Goal: Information Seeking & Learning: Check status

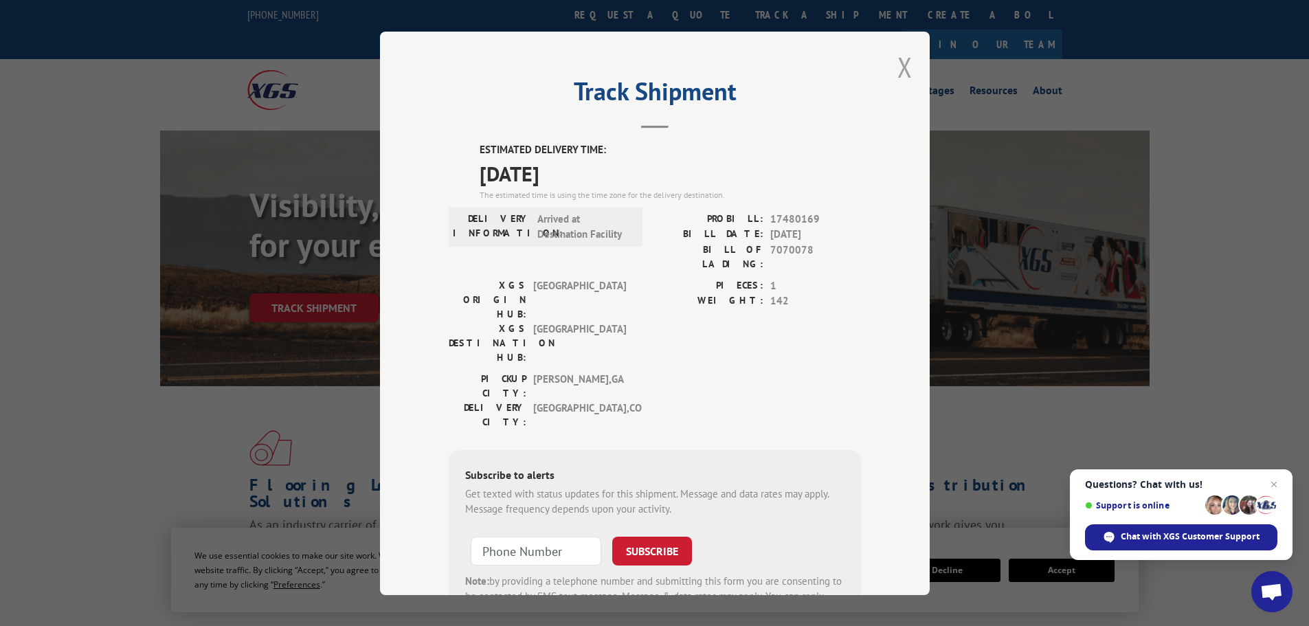
click at [903, 67] on button "Close modal" at bounding box center [904, 67] width 15 height 36
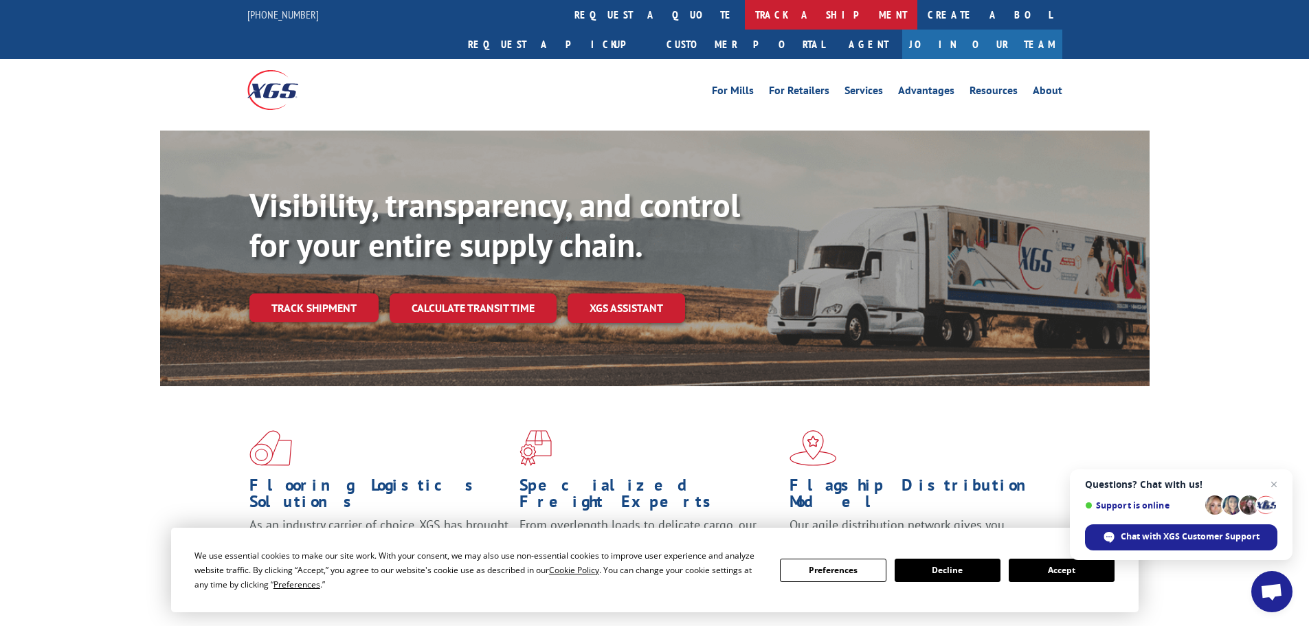
click at [745, 6] on link "track a shipment" at bounding box center [831, 15] width 172 height 30
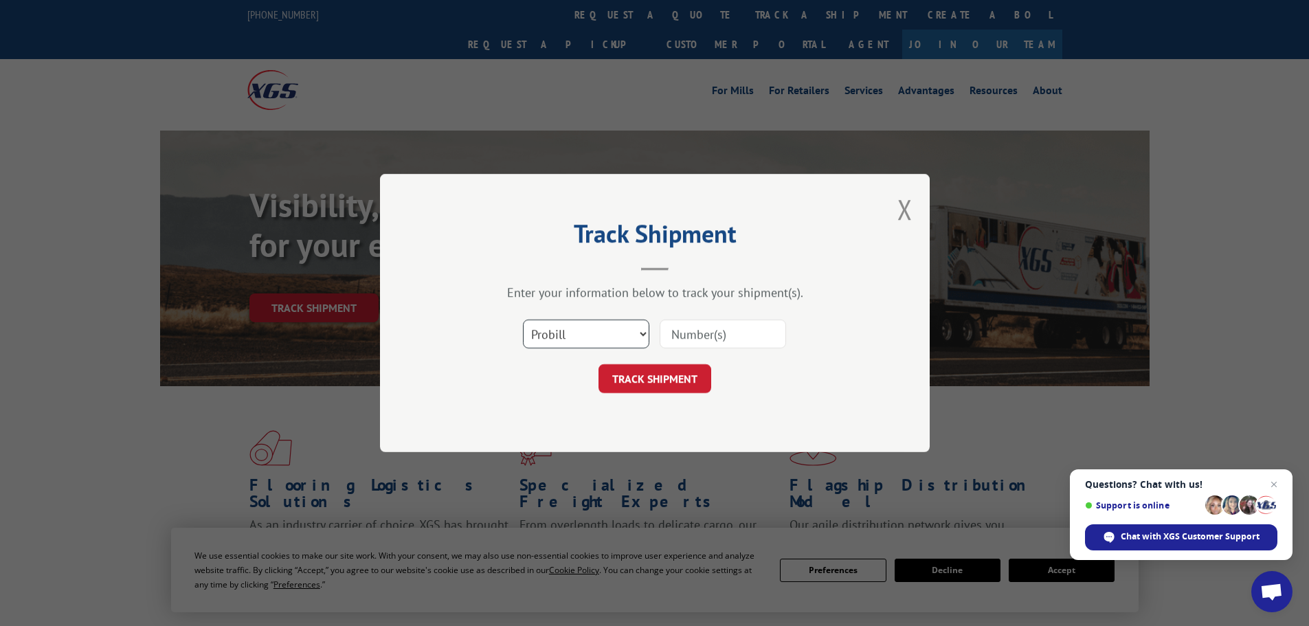
click at [627, 337] on select "Select category... Probill BOL PO" at bounding box center [586, 333] width 126 height 29
select select "po"
click at [523, 319] on select "Select category... Probill BOL PO" at bounding box center [586, 333] width 126 height 29
click at [741, 328] on input at bounding box center [722, 333] width 126 height 29
click at [740, 337] on input at bounding box center [722, 333] width 126 height 29
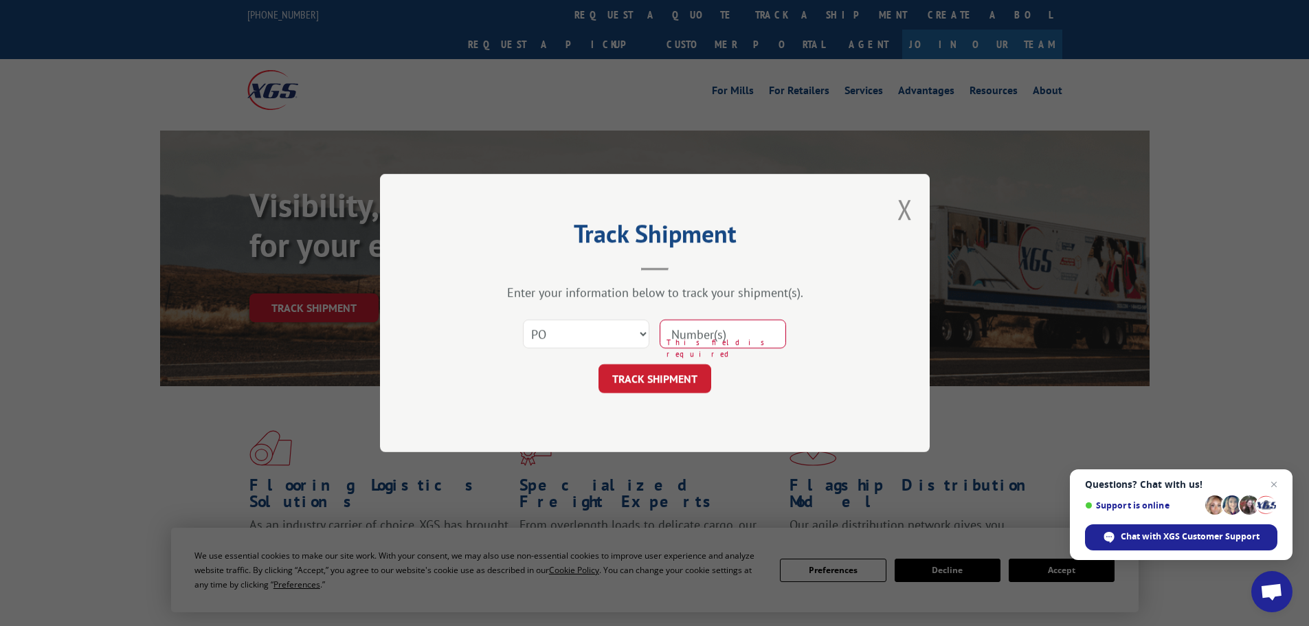
paste input "26531789"
type input "26531789"
click at [688, 370] on button "TRACK SHIPMENT" at bounding box center [654, 378] width 113 height 29
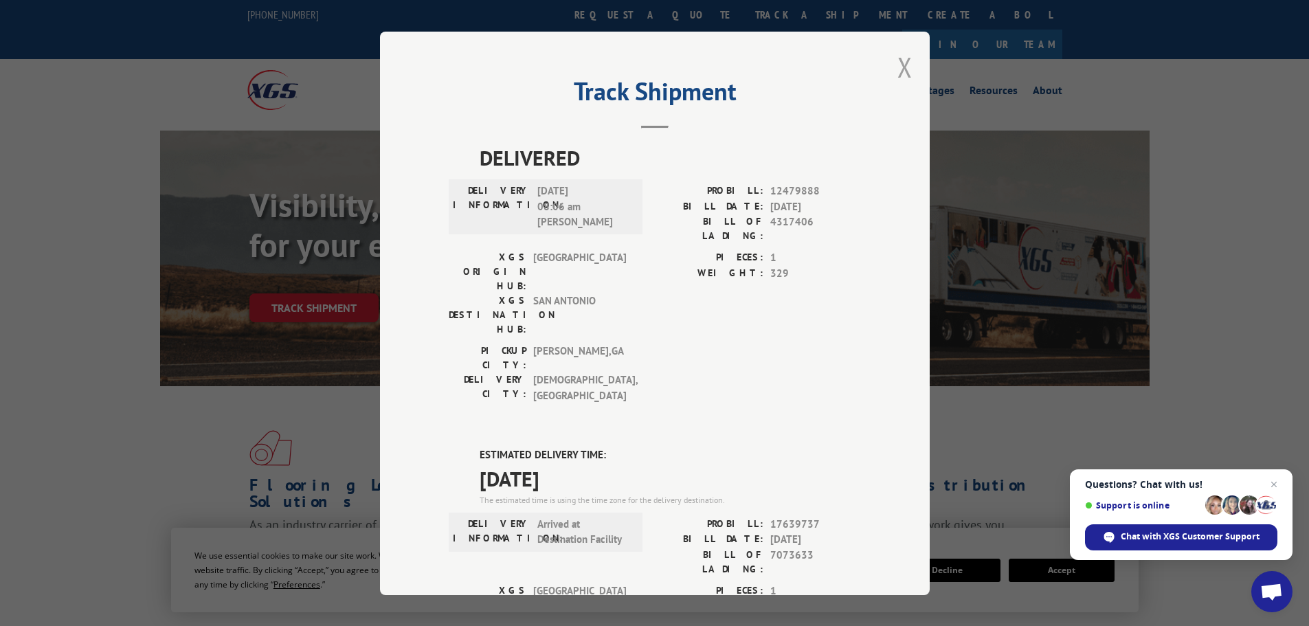
click at [905, 71] on button "Close modal" at bounding box center [904, 67] width 15 height 36
